Goal: Find specific page/section: Find specific page/section

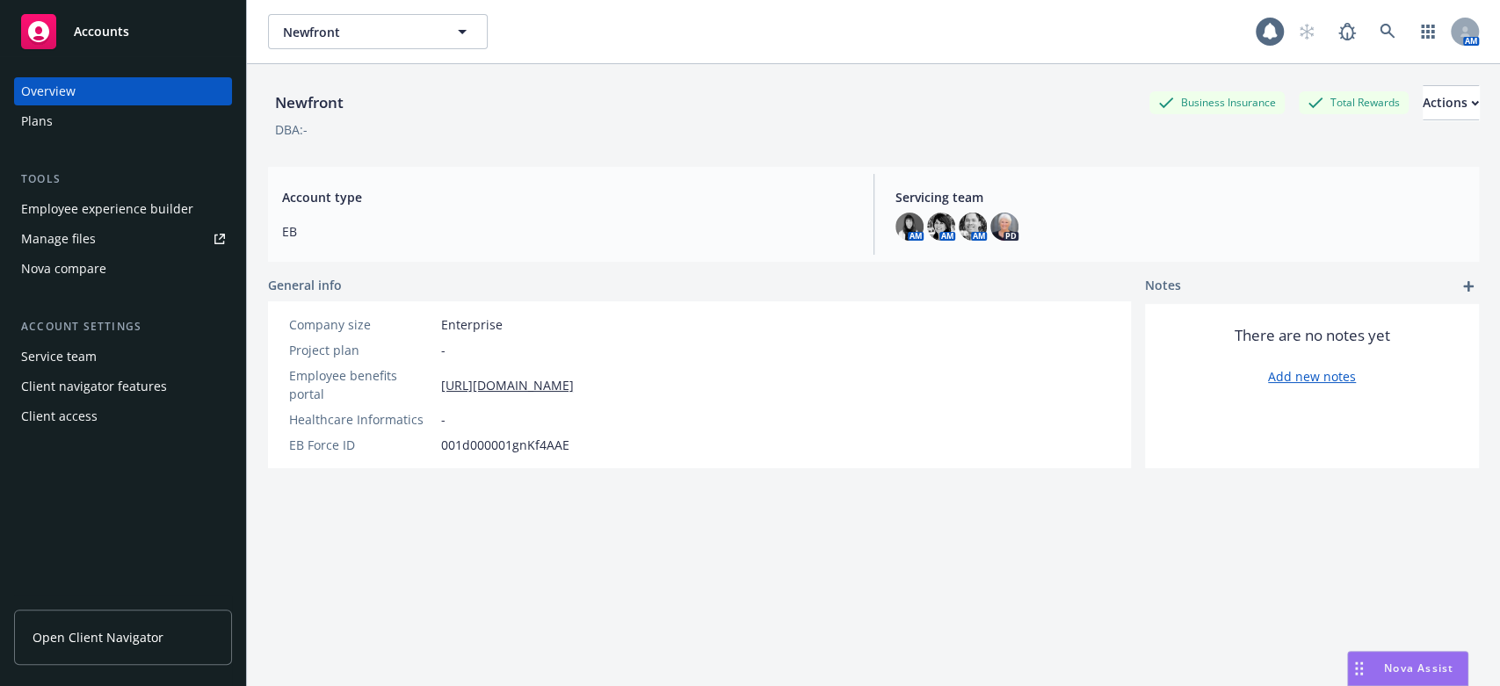
click at [73, 635] on span "Open Client Navigator" at bounding box center [98, 637] width 131 height 18
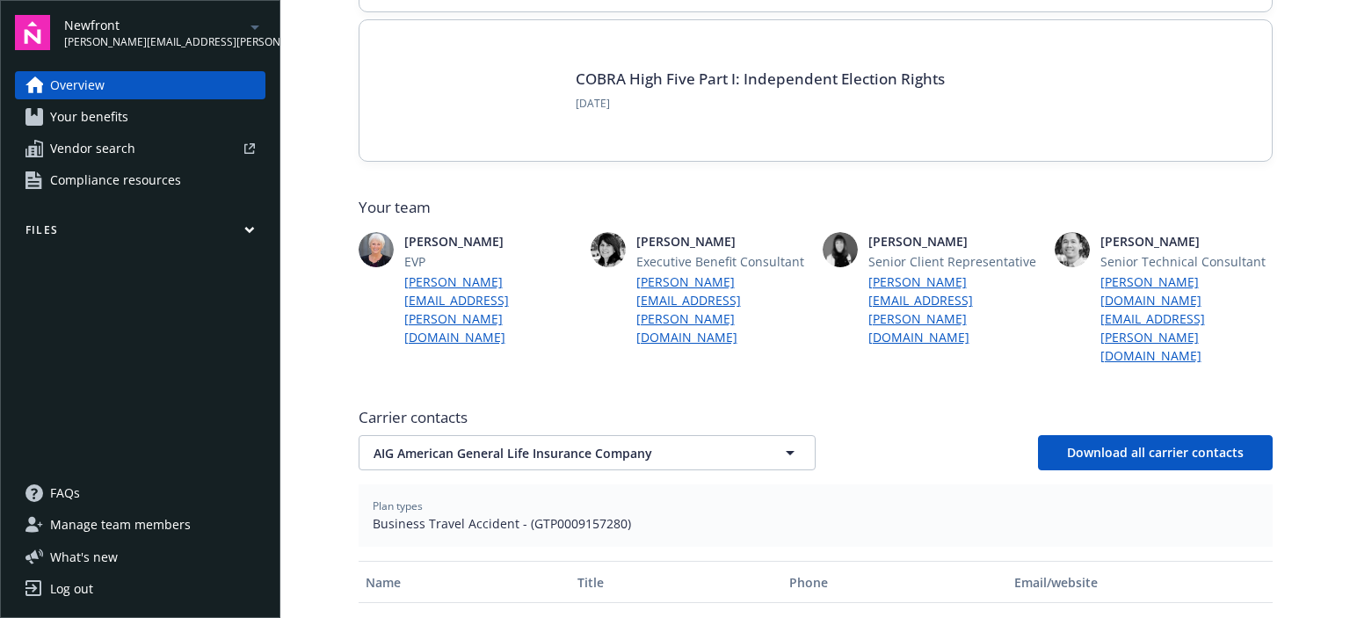
scroll to position [439, 0]
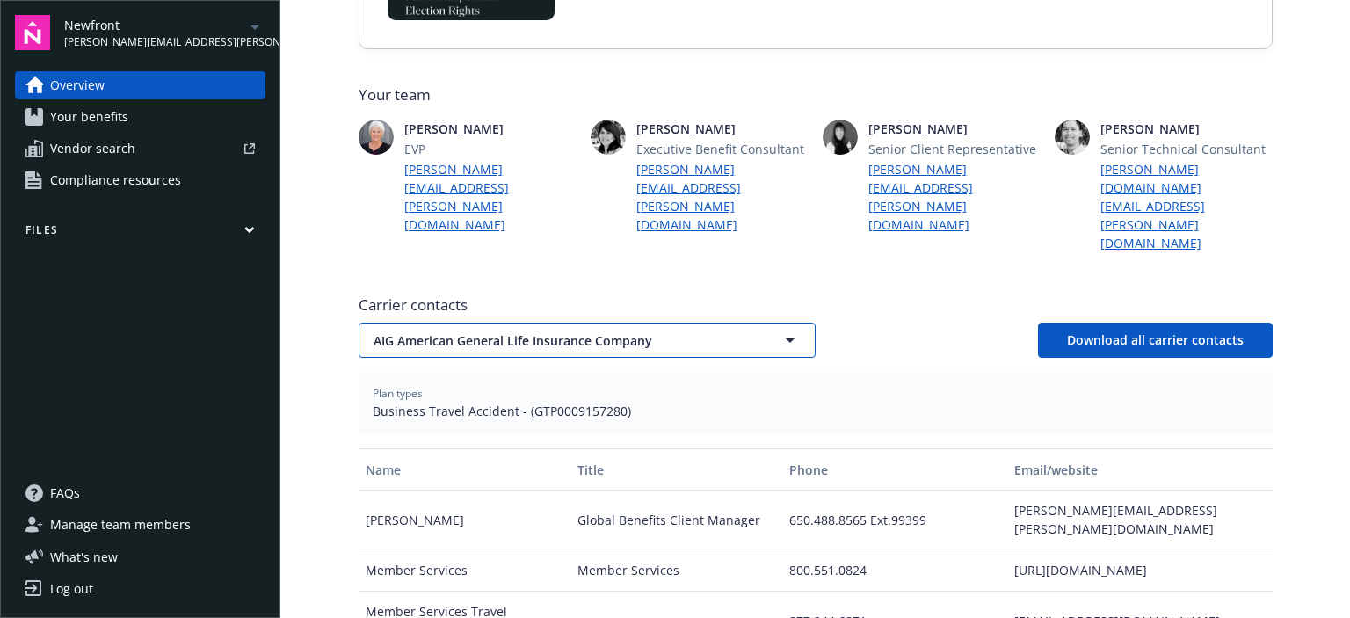
click at [786, 338] on icon "button" at bounding box center [790, 340] width 9 height 4
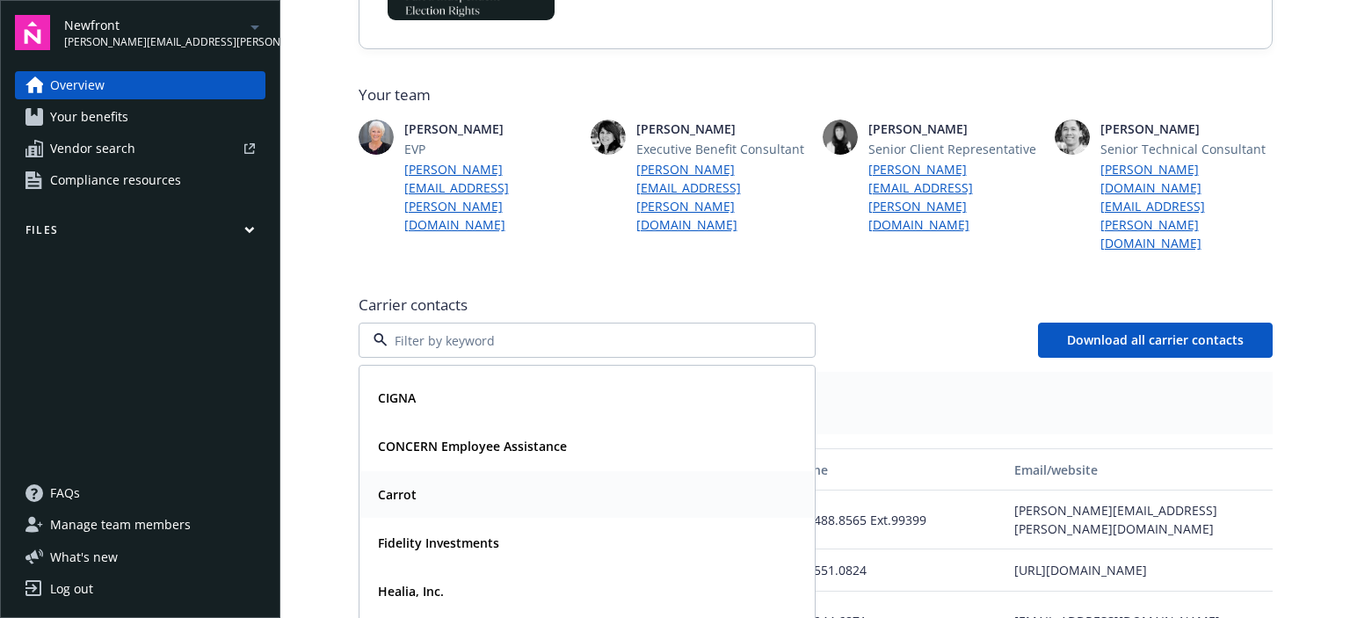
scroll to position [176, 0]
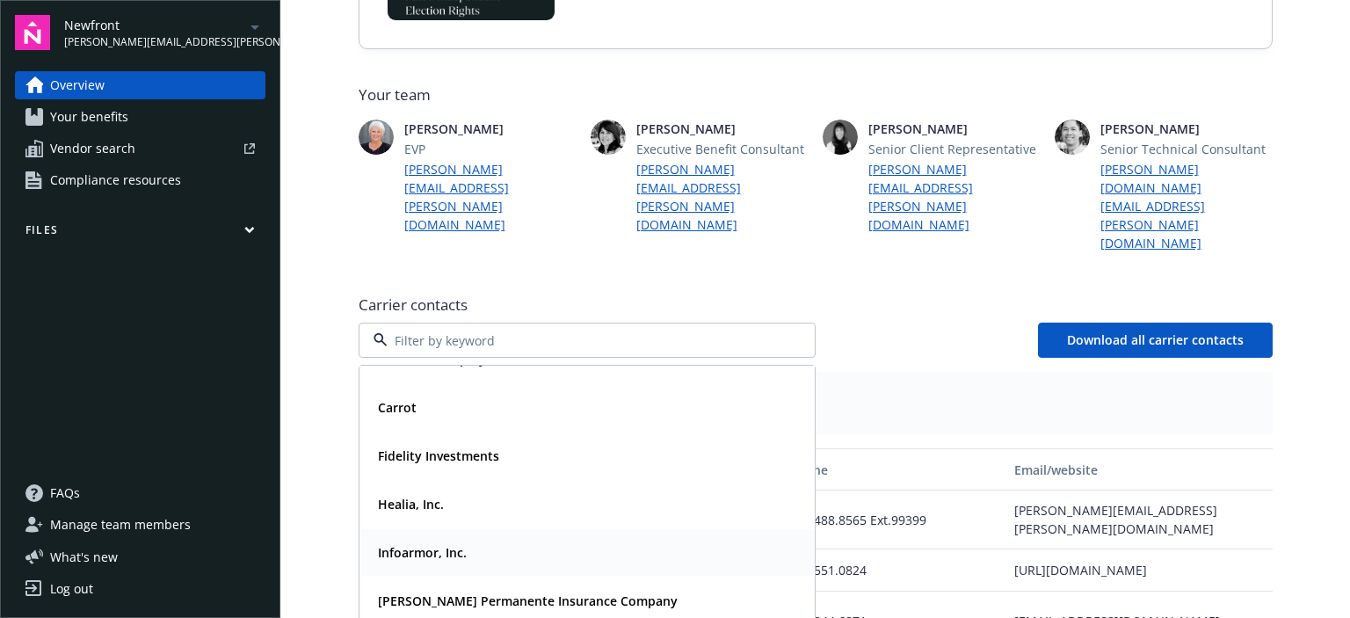
click at [386, 544] on strong "Infoarmor, Inc." at bounding box center [422, 552] width 89 height 17
